Goal: Find specific page/section: Find specific page/section

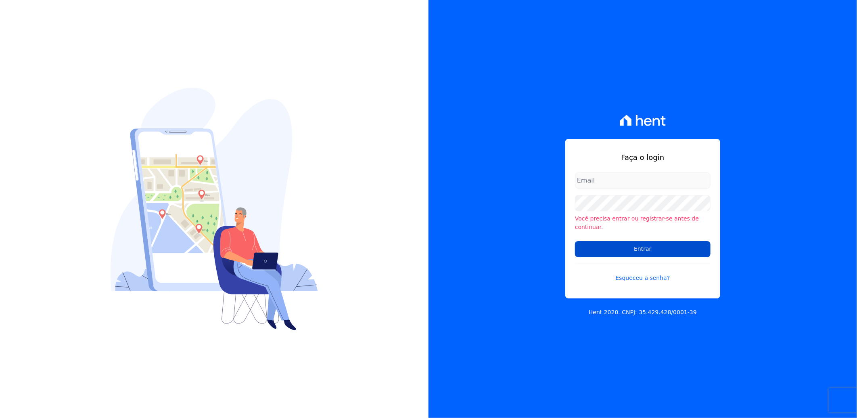
type input "suelem.almeida@e-arke.com"
click at [604, 242] on input "Entrar" at bounding box center [643, 249] width 136 height 16
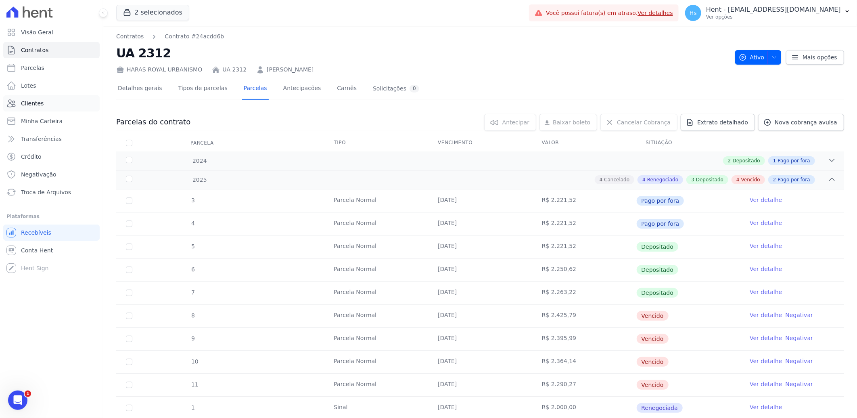
click at [27, 106] on span "Clientes" at bounding box center [32, 103] width 23 height 8
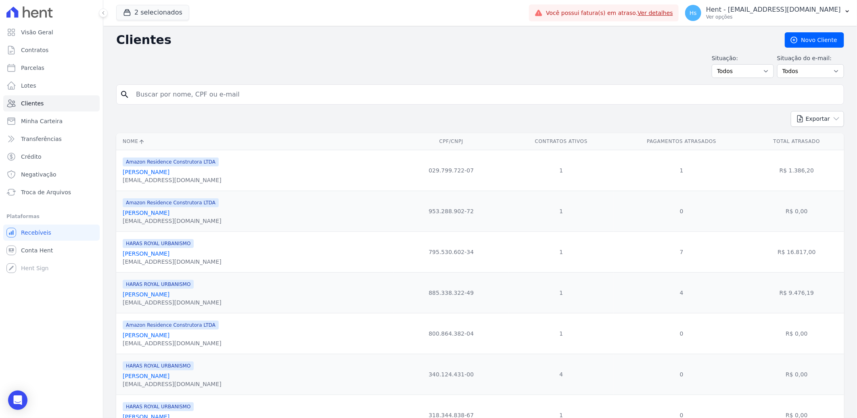
click at [210, 96] on input "search" at bounding box center [485, 94] width 709 height 16
paste input "[PERSON_NAME]"
type input "[PERSON_NAME]"
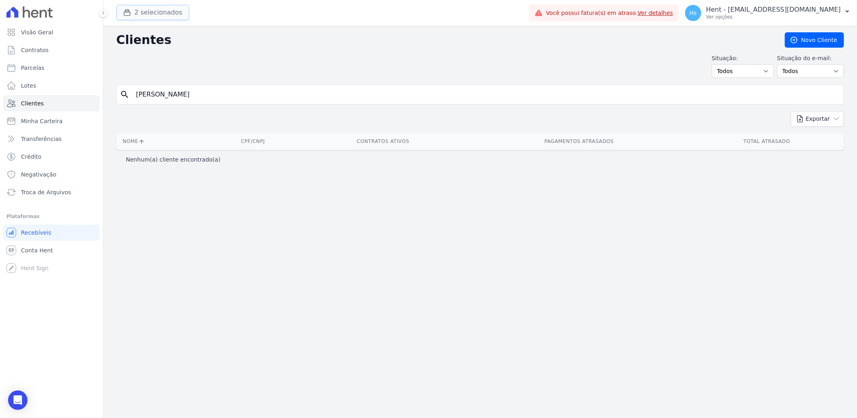
click at [161, 14] on button "2 selecionados" at bounding box center [152, 12] width 73 height 15
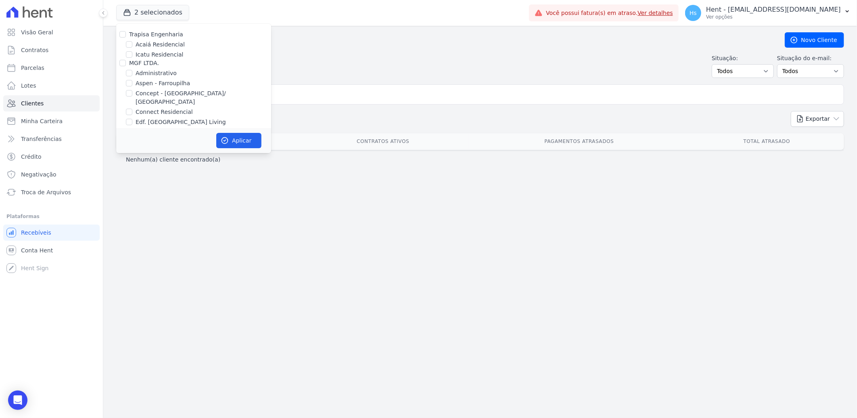
scroll to position [3318, 0]
click at [179, 142] on label "Pau-Ferro Ecoresidence" at bounding box center [169, 146] width 66 height 8
click at [132, 143] on input "Pau-Ferro Ecoresidence" at bounding box center [129, 146] width 6 height 6
checkbox input "true"
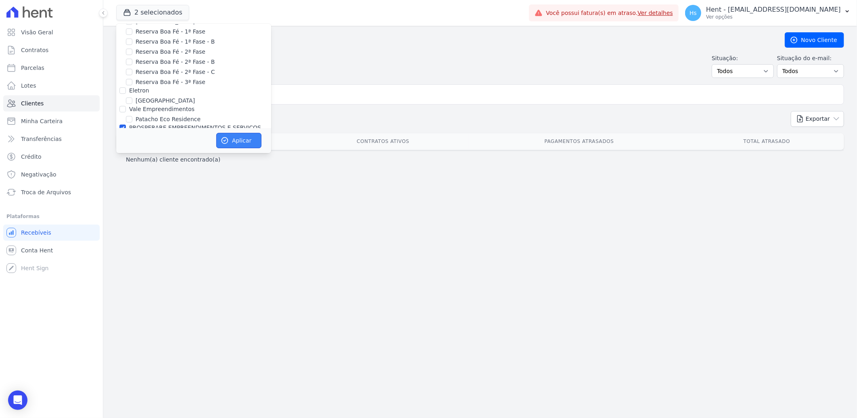
click at [247, 144] on button "Aplicar" at bounding box center [238, 140] width 45 height 15
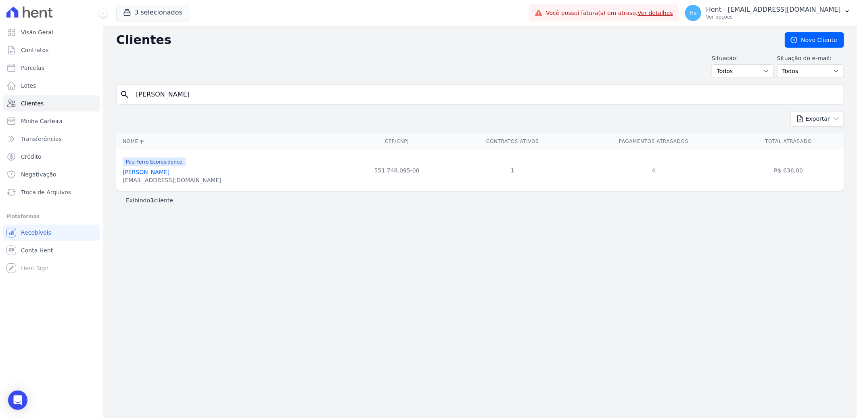
click at [146, 175] on link "[PERSON_NAME]" at bounding box center [146, 172] width 47 height 6
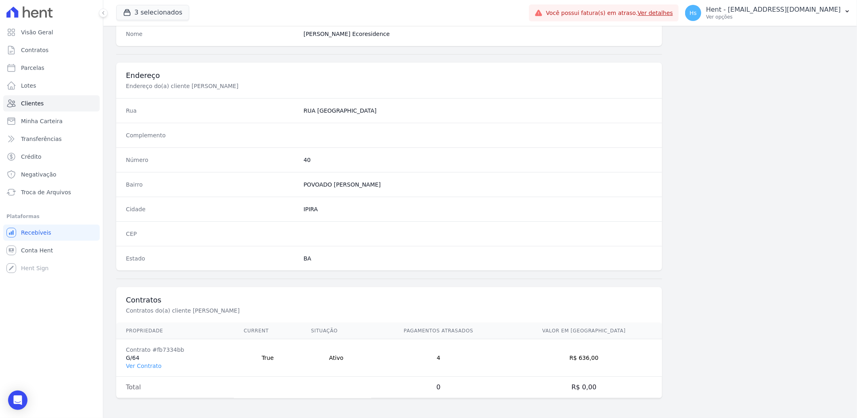
scroll to position [338, 0]
click at [134, 367] on link "Ver Contrato" at bounding box center [143, 365] width 35 height 6
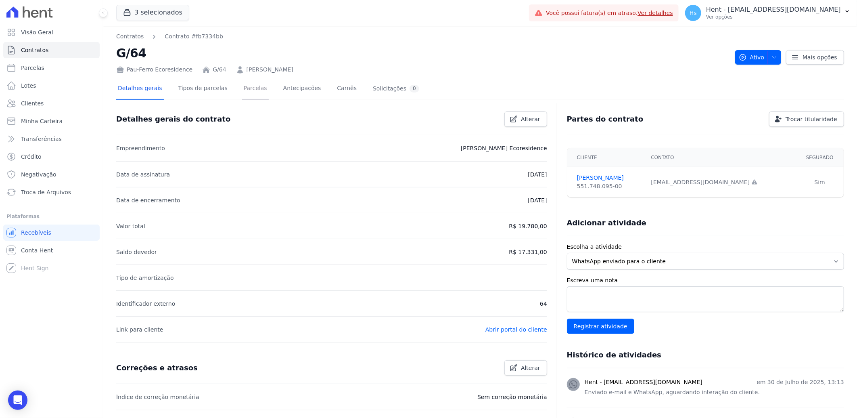
click at [242, 86] on link "Parcelas" at bounding box center [255, 88] width 27 height 21
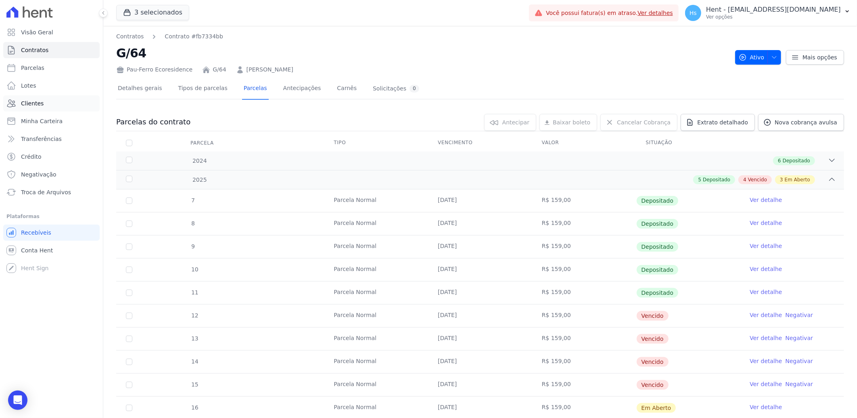
click at [23, 98] on link "Clientes" at bounding box center [51, 103] width 96 height 16
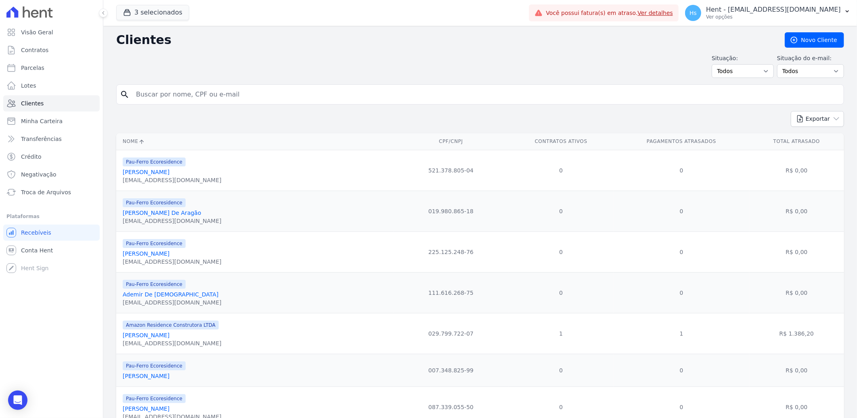
click at [232, 92] on input "search" at bounding box center [485, 94] width 709 height 16
paste input "[PERSON_NAME]"
type input "[PERSON_NAME]"
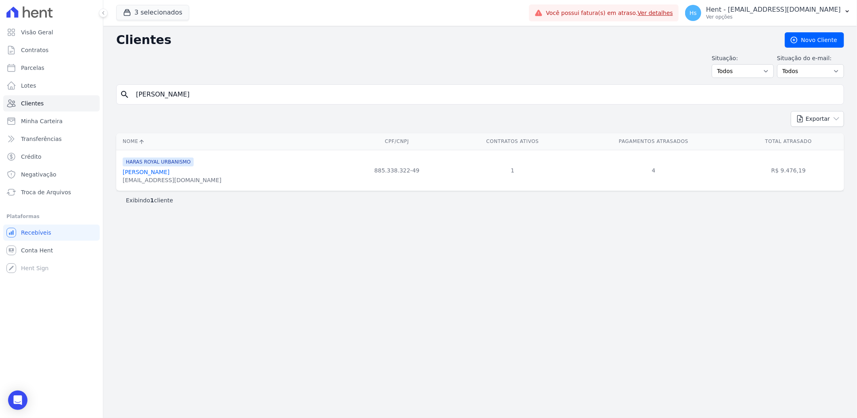
click at [146, 173] on link "[PERSON_NAME]" at bounding box center [146, 172] width 47 height 6
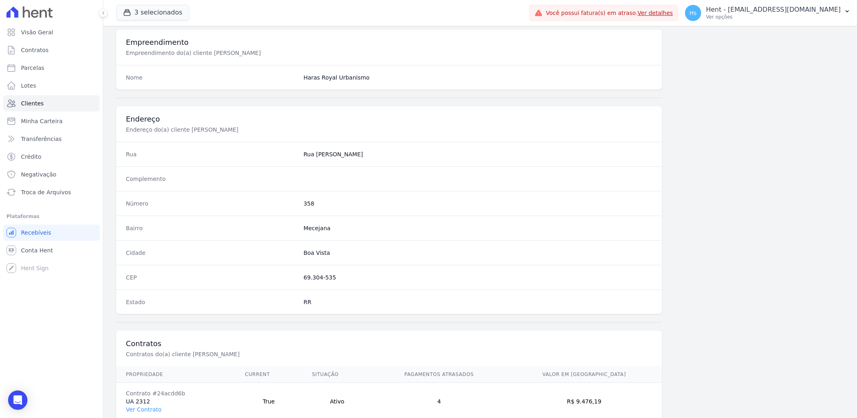
scroll to position [338, 0]
